Goal: Find specific fact: Find specific fact

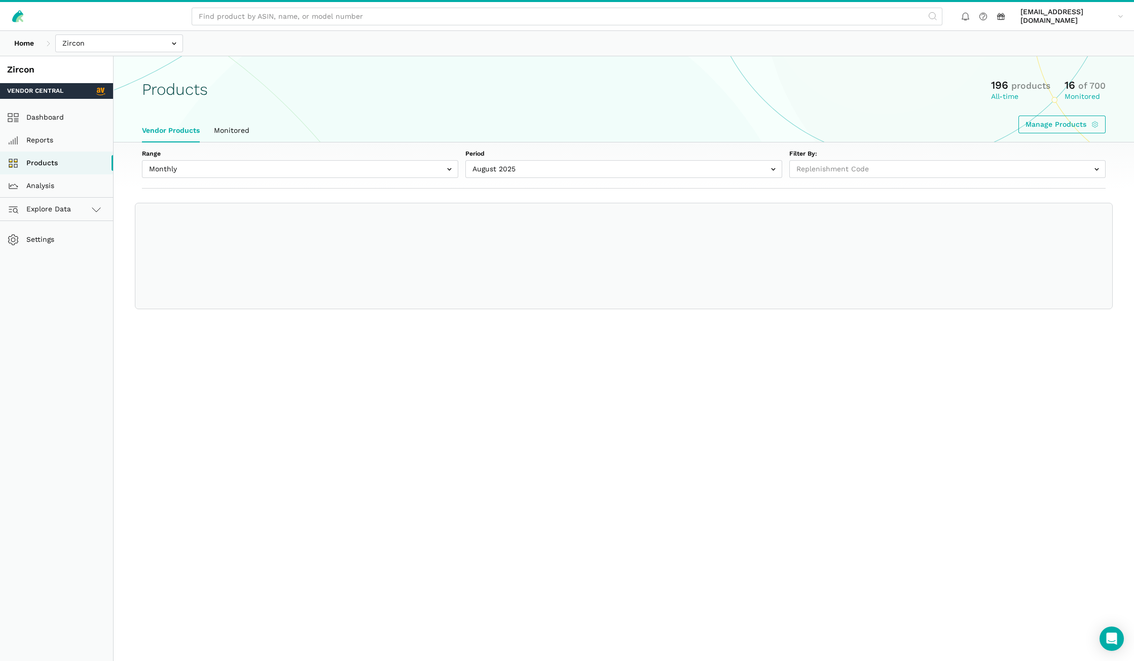
select select
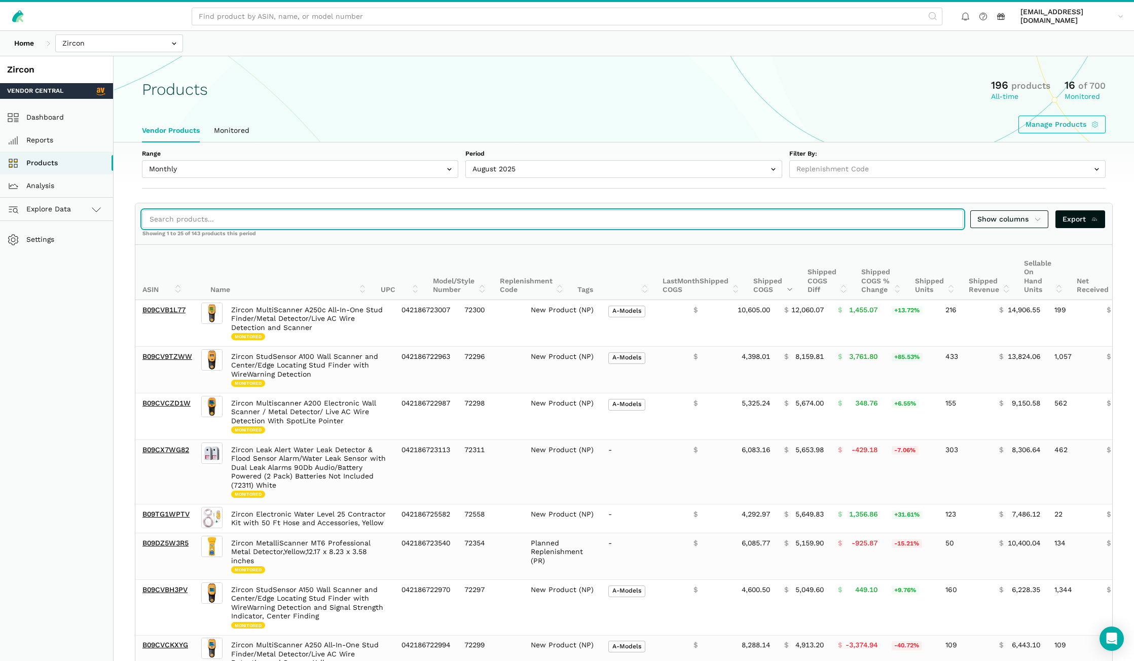
click at [211, 220] on input "search" at bounding box center [552, 219] width 821 height 18
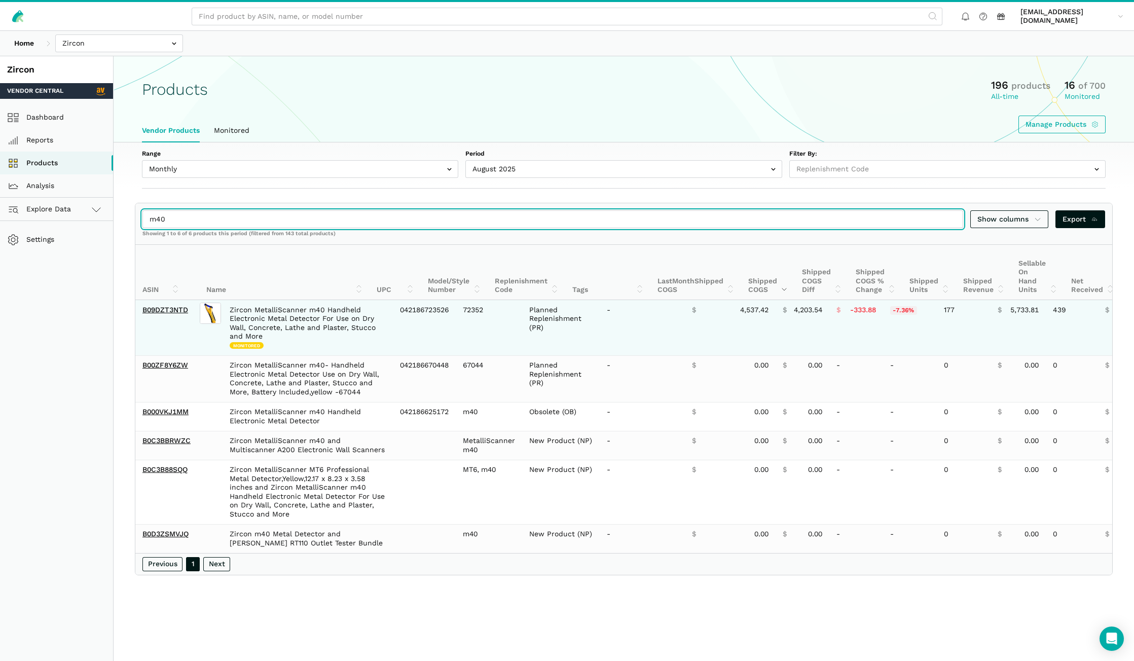
type input "m40"
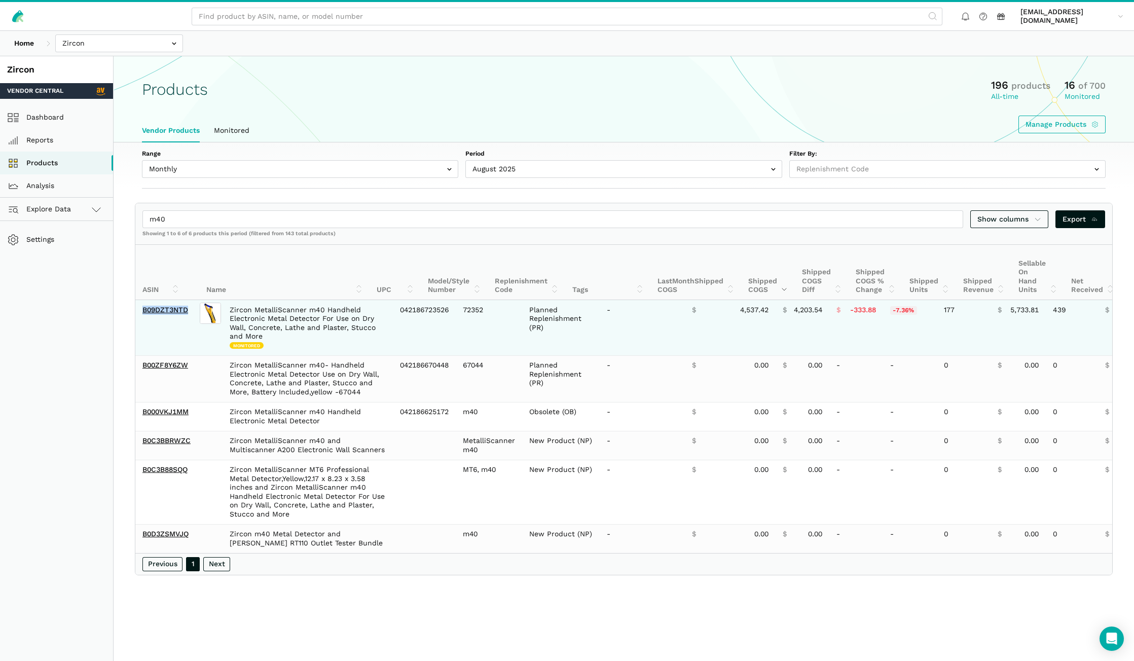
drag, startPoint x: 192, startPoint y: 314, endPoint x: 140, endPoint y: 317, distance: 51.8
click at [140, 317] on td "B09DZT3NTD" at bounding box center [166, 327] width 62 height 55
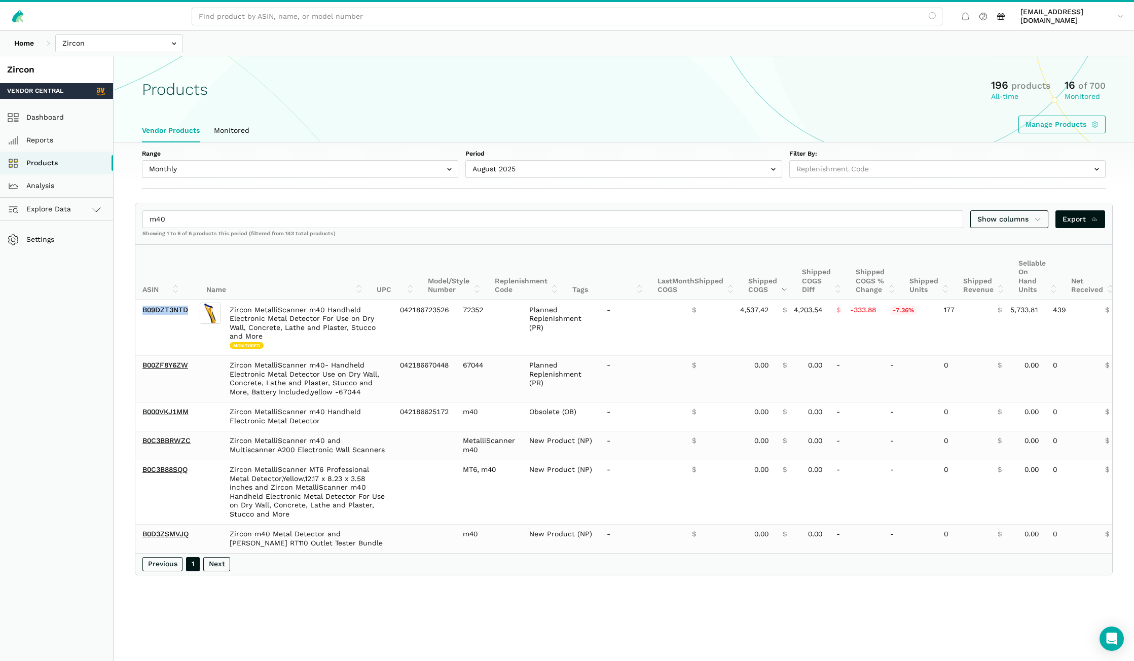
copy link "B09DZT3NTD"
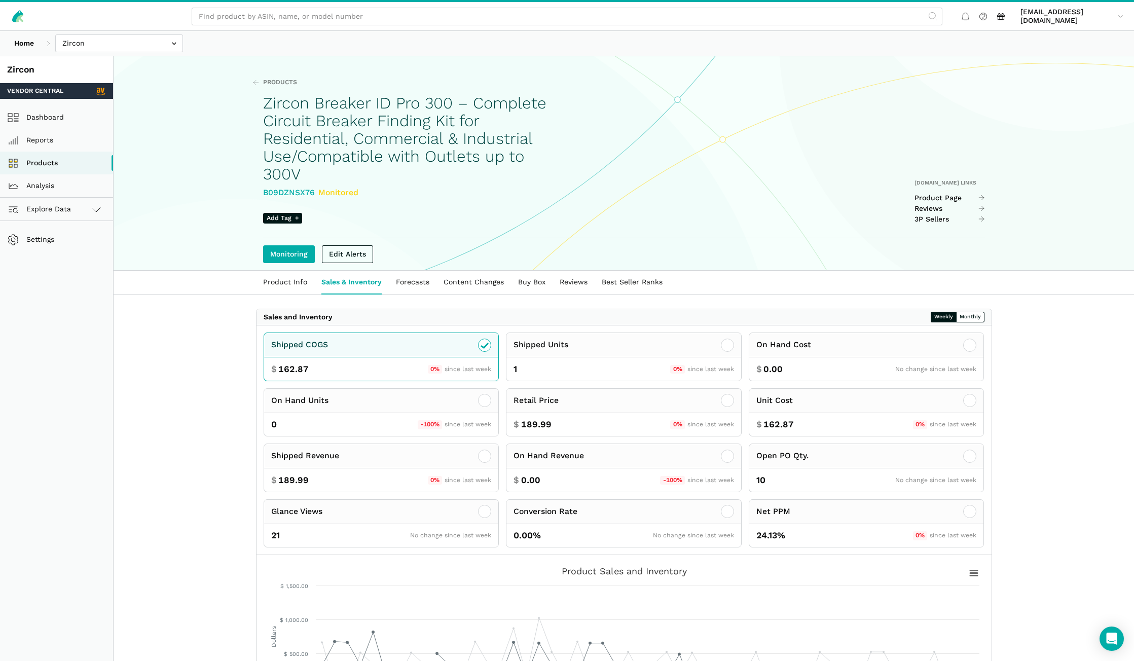
drag, startPoint x: 314, startPoint y: 191, endPoint x: 262, endPoint y: 190, distance: 52.2
click at [262, 190] on div "Products Zircon Breaker ID Pro 300 – Complete Circuit Breaker Finding Kit for R…" at bounding box center [624, 163] width 779 height 213
copy div "B09DZNSX76"
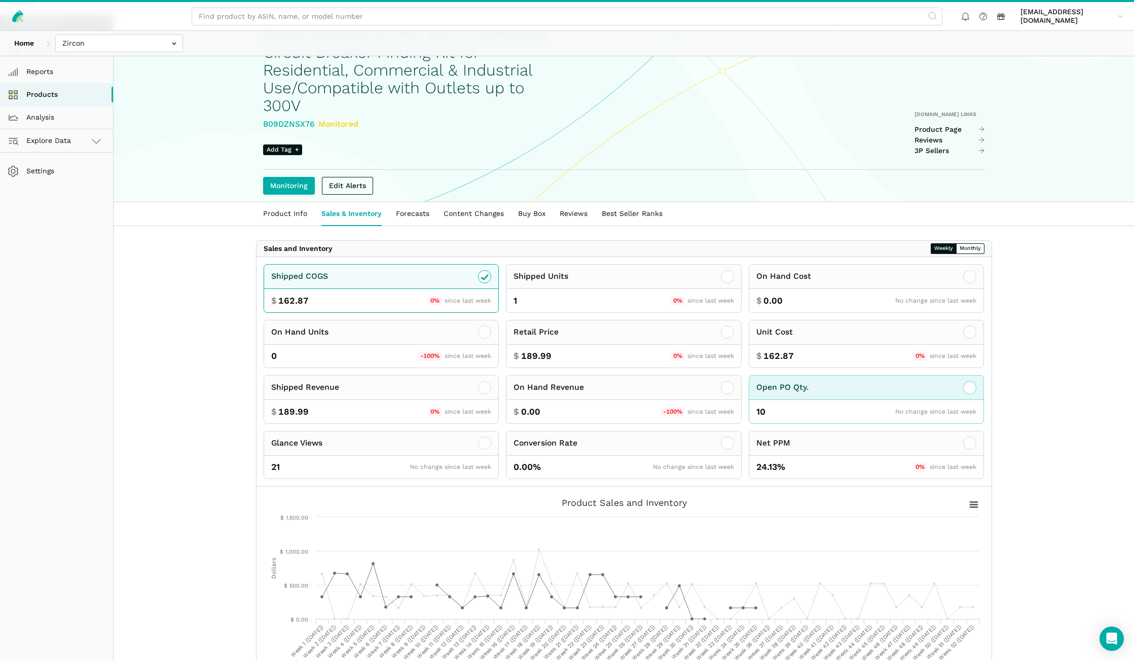
scroll to position [203, 0]
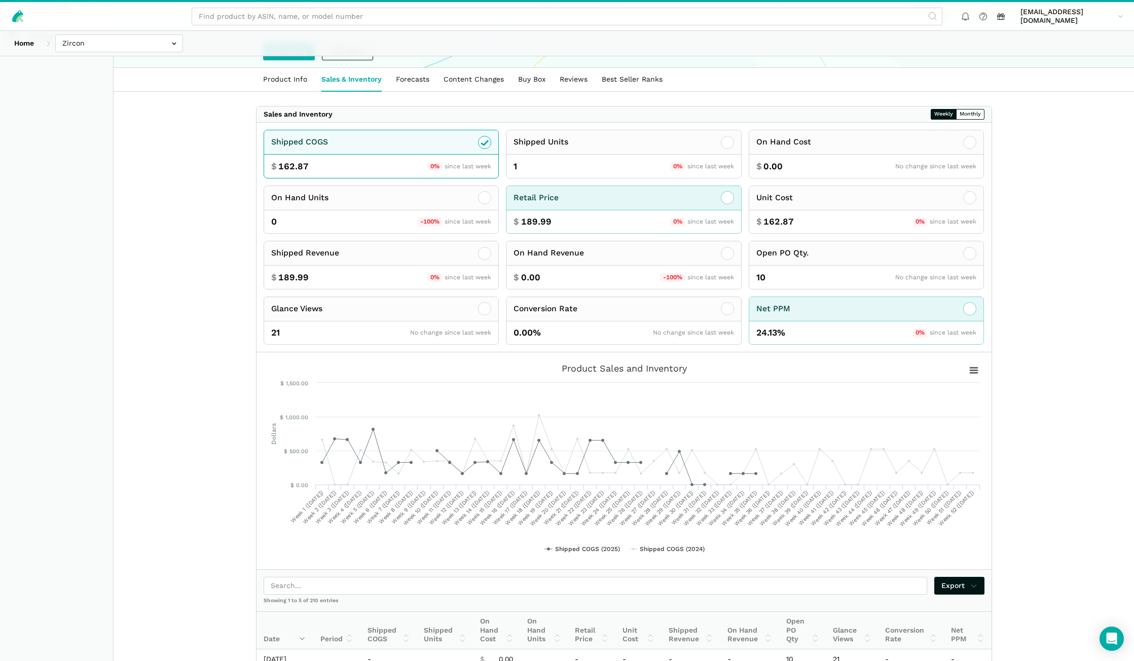
drag, startPoint x: 601, startPoint y: 198, endPoint x: 766, endPoint y: 334, distance: 214.0
click at [601, 198] on div "Retail Price" at bounding box center [624, 198] width 235 height 24
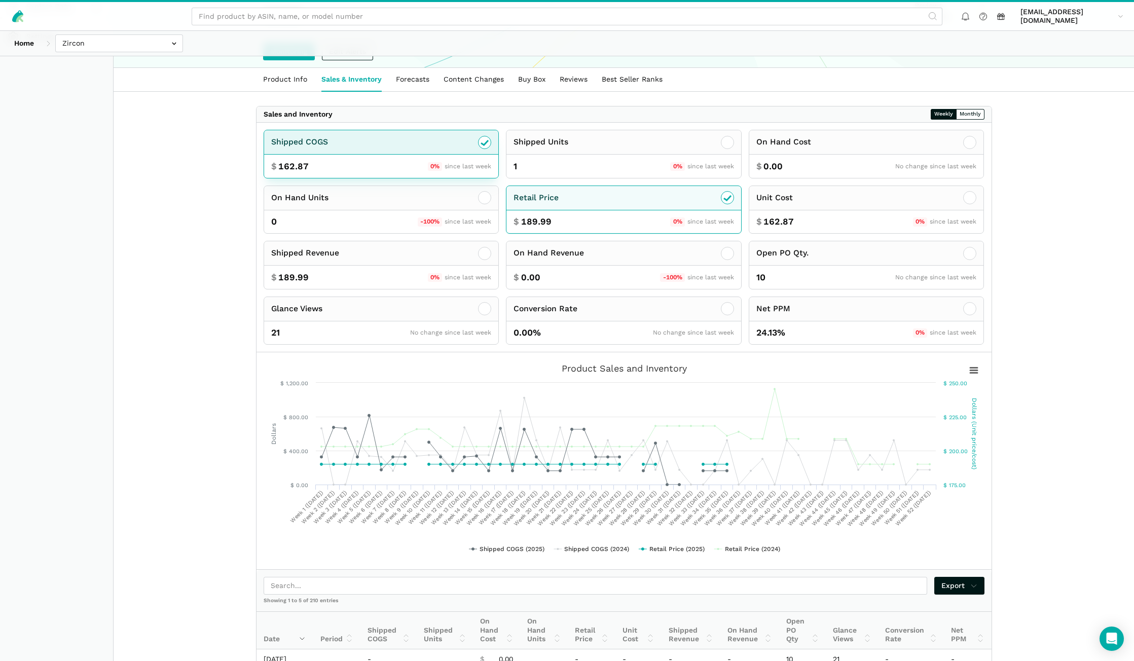
click at [489, 141] on icon at bounding box center [485, 142] width 12 height 12
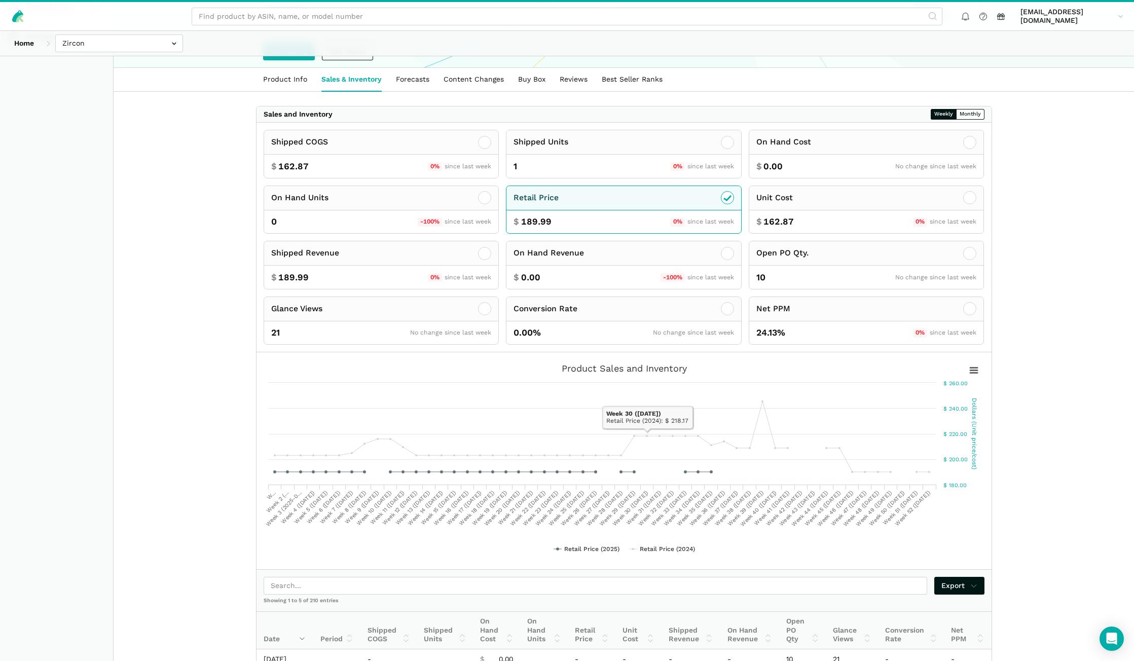
click at [1070, 410] on main "Products Zircon Breaker ID Pro 300 – Complete Circuit Breaker Finding Kit for R…" at bounding box center [624, 328] width 1021 height 951
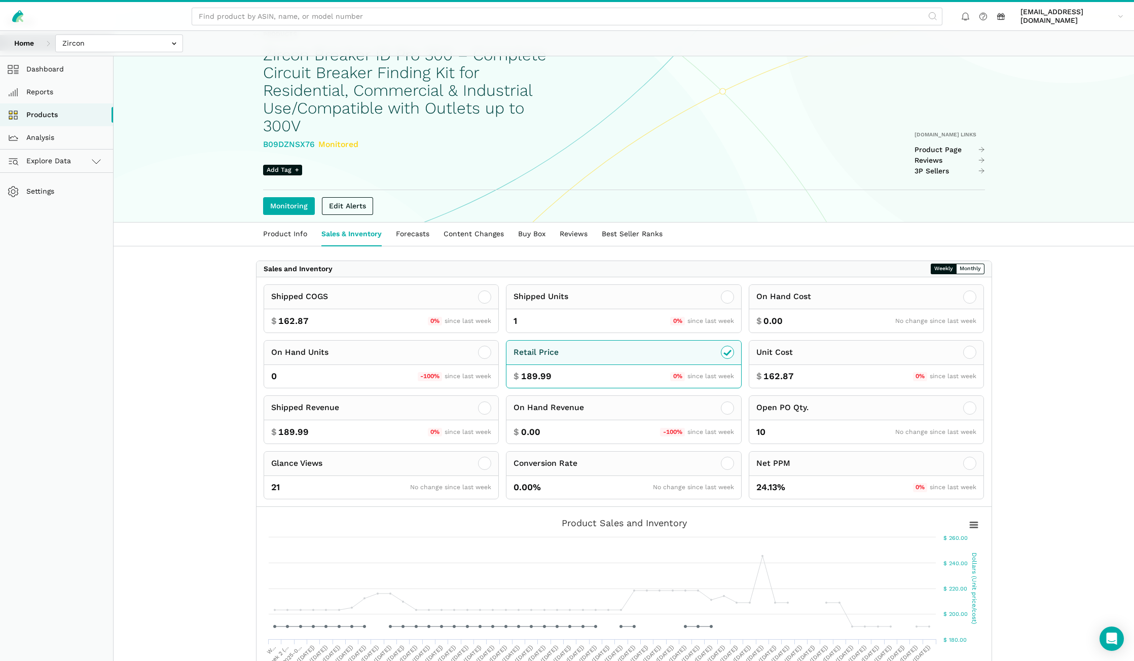
scroll to position [0, 0]
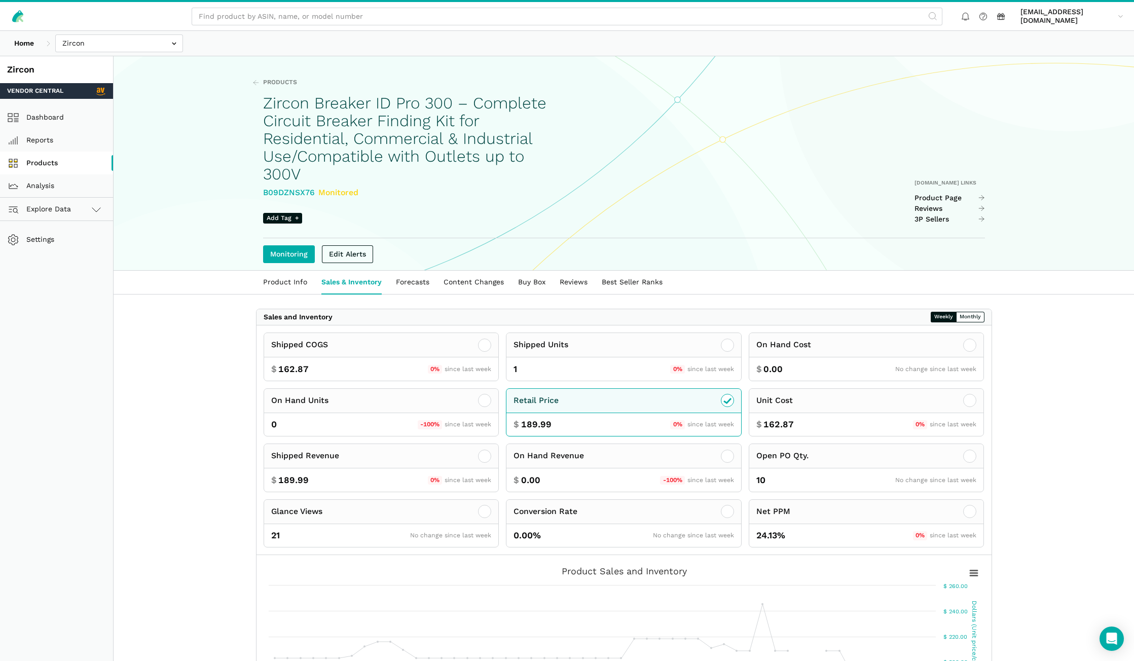
drag, startPoint x: 52, startPoint y: 160, endPoint x: 79, endPoint y: 162, distance: 27.0
click at [52, 160] on link "Products" at bounding box center [56, 163] width 113 height 23
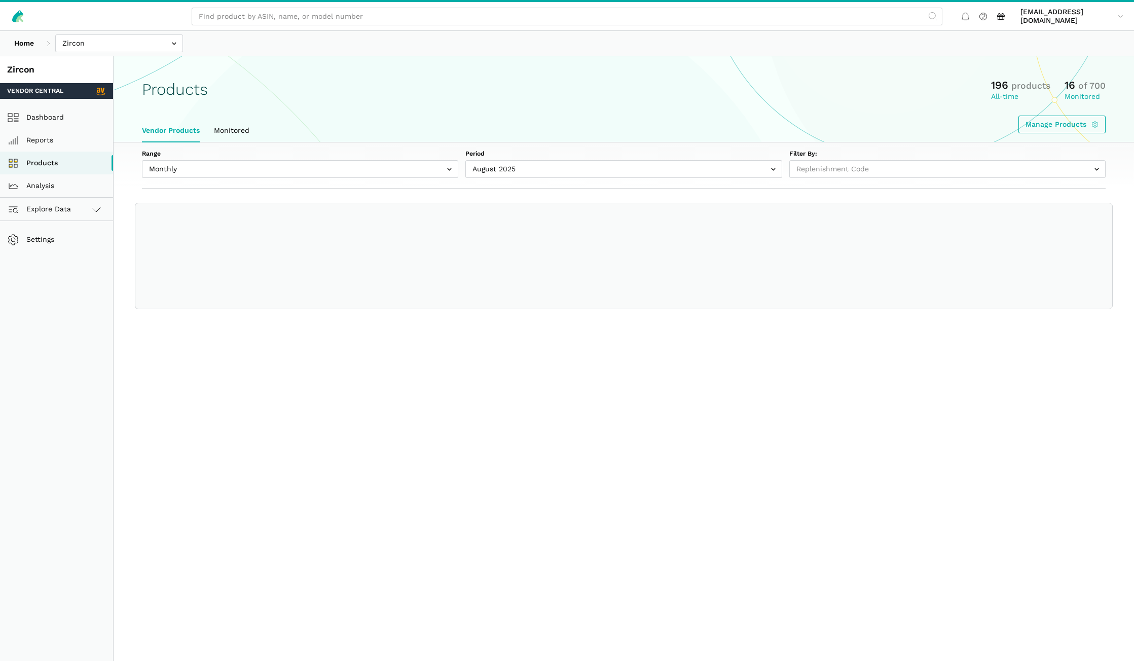
select select
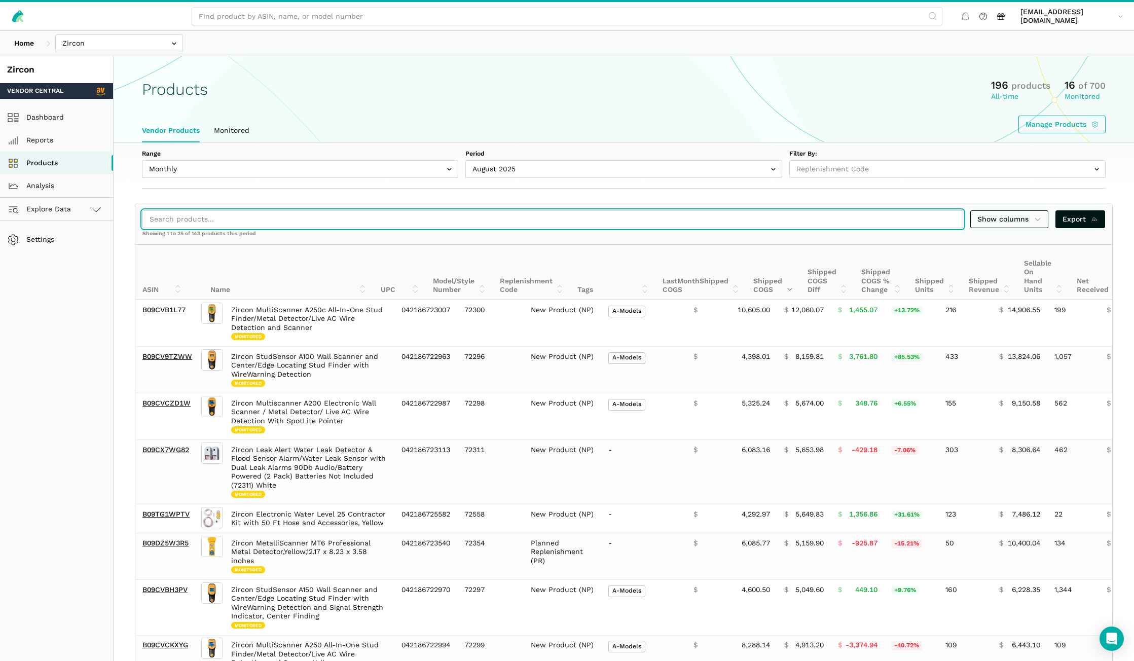
click at [301, 217] on input "search" at bounding box center [552, 219] width 821 height 18
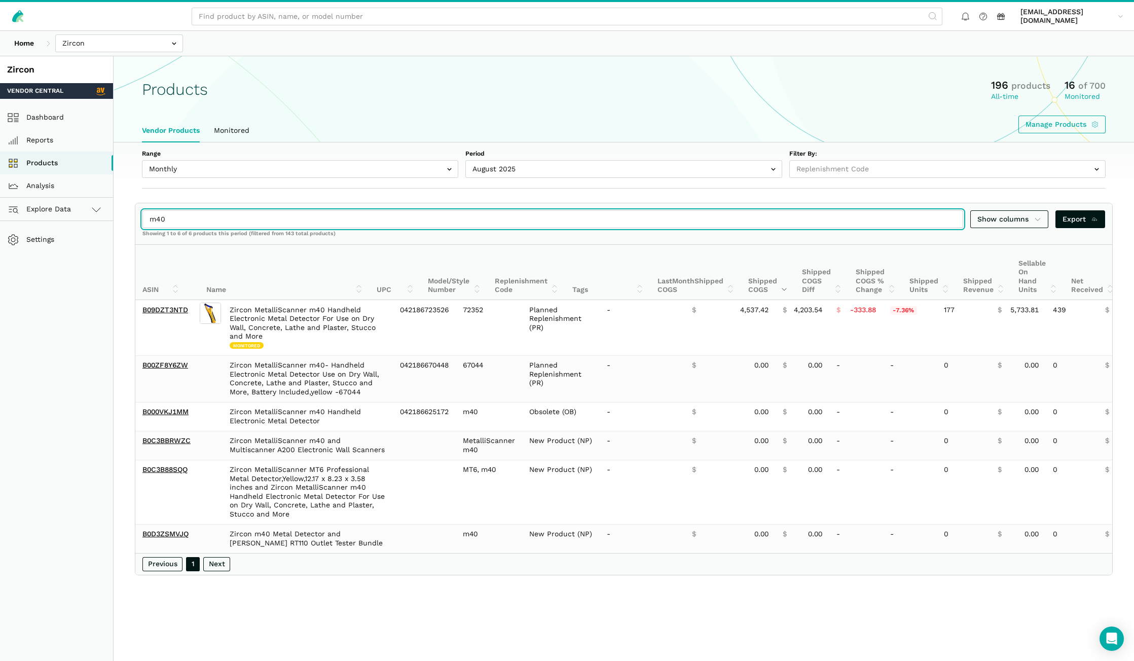
drag, startPoint x: 184, startPoint y: 224, endPoint x: 116, endPoint y: 213, distance: 68.3
click at [116, 213] on section "m40 Show columns Export Showing 1 to 6 of 6 products this period (filtered from…" at bounding box center [624, 389] width 1021 height 373
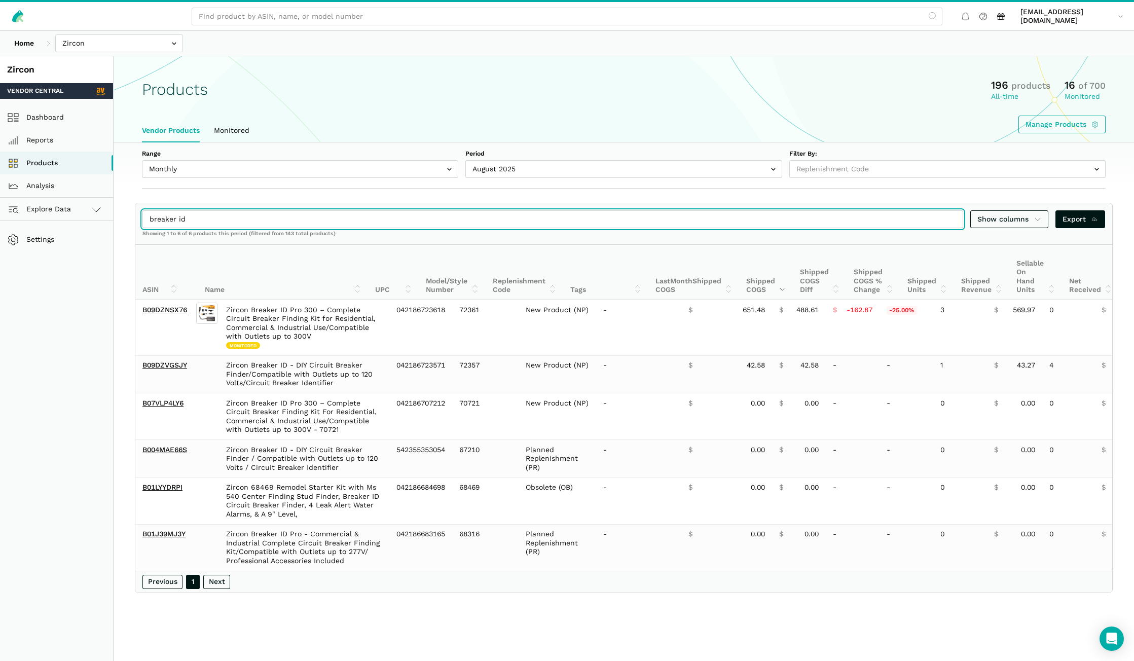
type input "breaker id"
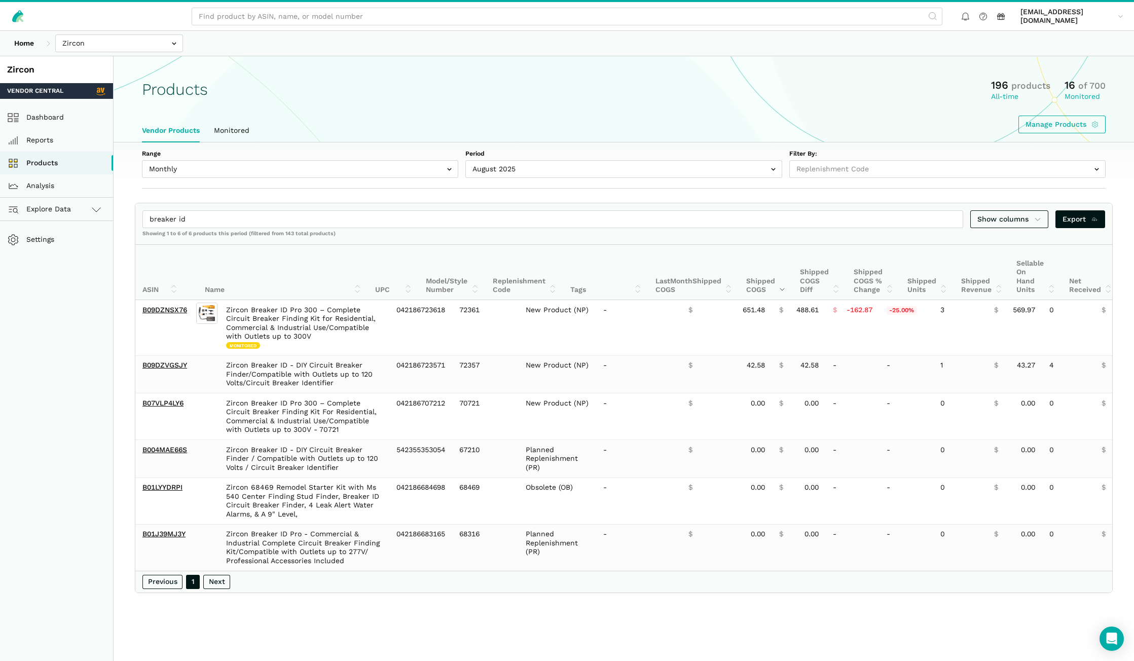
drag, startPoint x: 587, startPoint y: 579, endPoint x: 752, endPoint y: 579, distance: 164.8
click at [752, 579] on div "Previous 1 Next" at bounding box center [623, 582] width 977 height 22
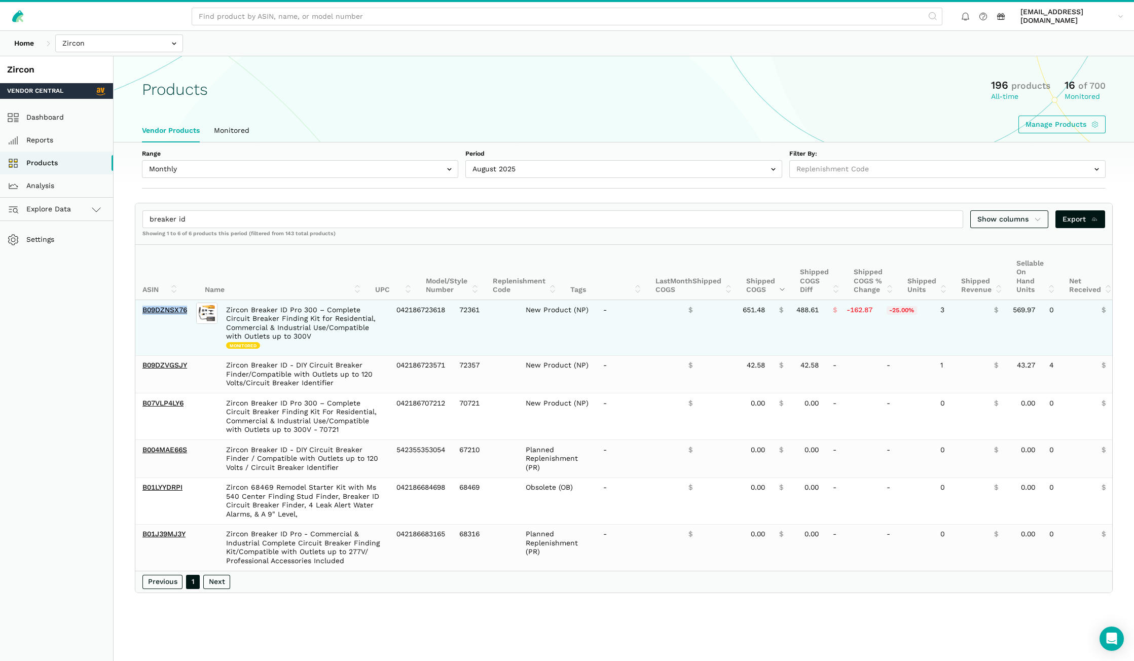
drag, startPoint x: 191, startPoint y: 315, endPoint x: 141, endPoint y: 318, distance: 50.3
click at [141, 318] on td "B09DZNSX76" at bounding box center [164, 327] width 59 height 55
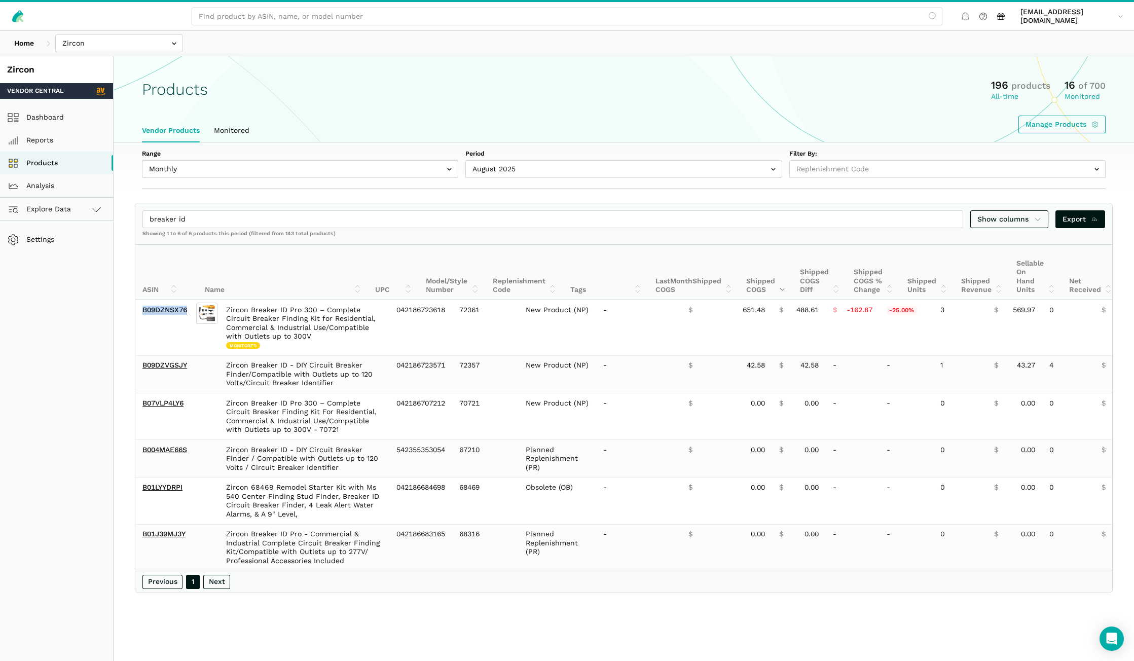
copy link "B09DZNSX76"
